Goal: Navigation & Orientation: Find specific page/section

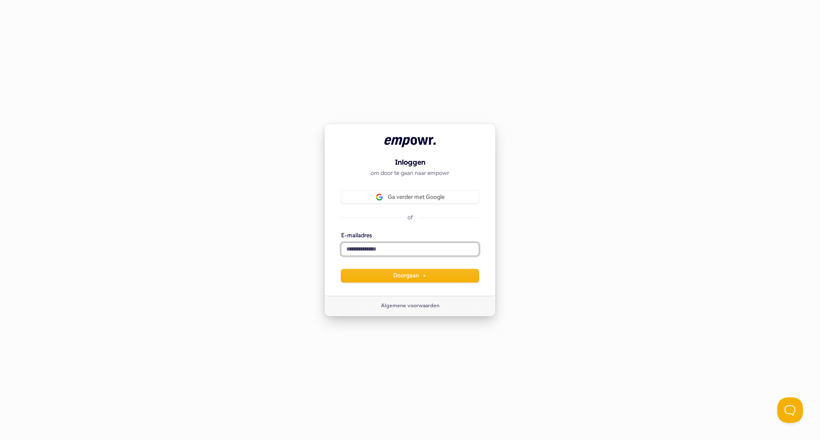
click at [356, 247] on input "E-mailadres" at bounding box center [410, 249] width 138 height 13
click at [341, 232] on button "submit" at bounding box center [341, 232] width 0 height 0
type input "**********"
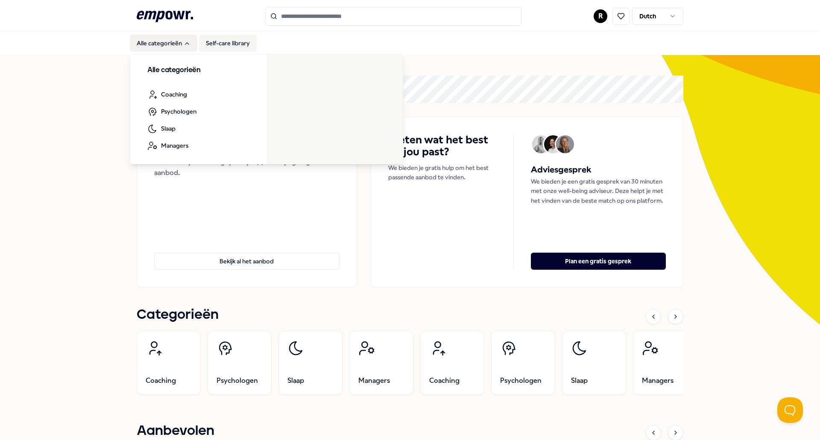
click at [217, 44] on link "Self-care library" at bounding box center [228, 43] width 58 height 17
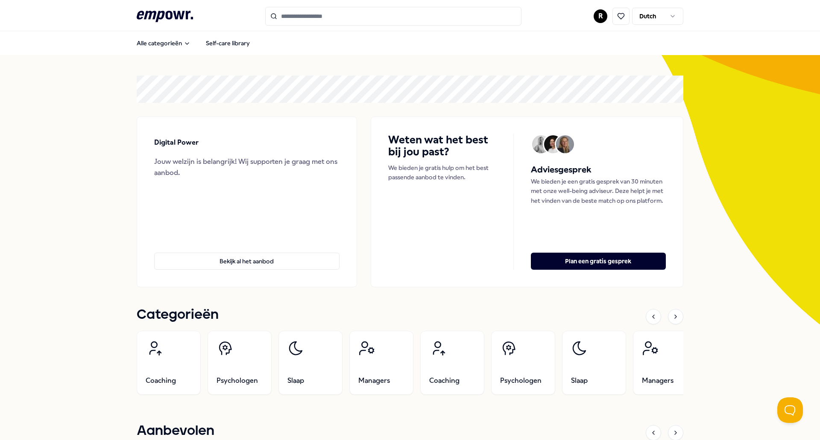
click at [595, 18] on html ".empowr-logo_svg__cls-1{fill:#03032f} R Dutch Alle categorieën Self-care librar…" at bounding box center [410, 220] width 820 height 440
click at [581, 123] on div "Log uit" at bounding box center [597, 122] width 85 height 25
